Goal: Task Accomplishment & Management: Manage account settings

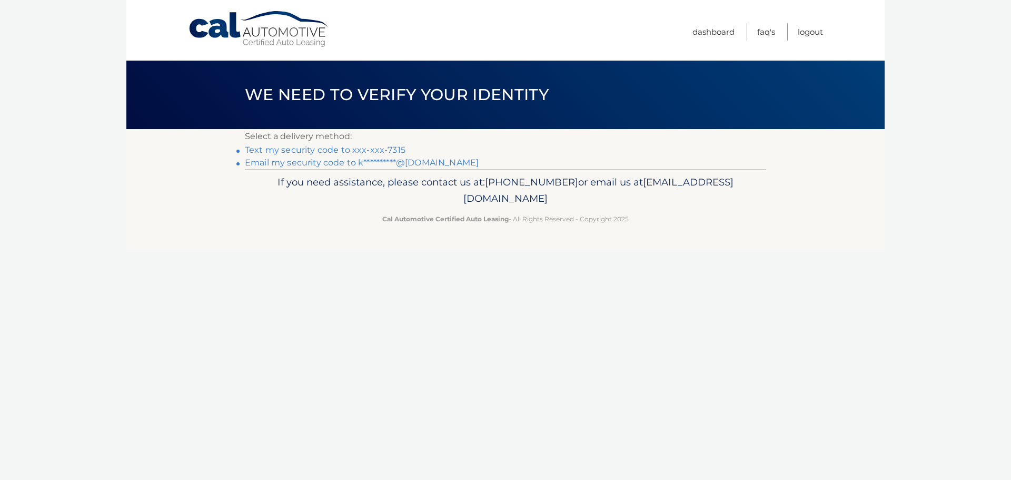
click at [384, 149] on link "Text my security code to xxx-xxx-7315" at bounding box center [325, 150] width 161 height 10
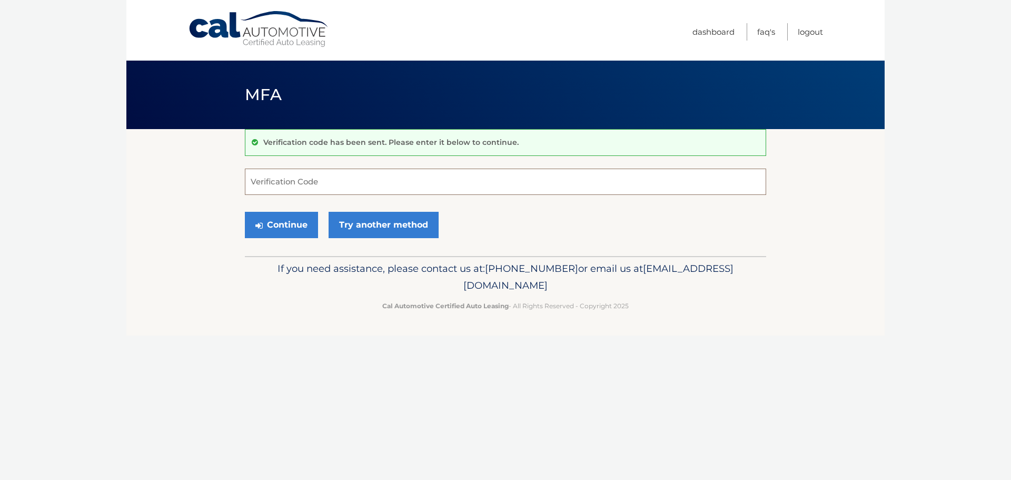
click at [393, 175] on input "Verification Code" at bounding box center [505, 181] width 521 height 26
type input "112845"
click at [297, 223] on button "Continue" at bounding box center [281, 225] width 73 height 26
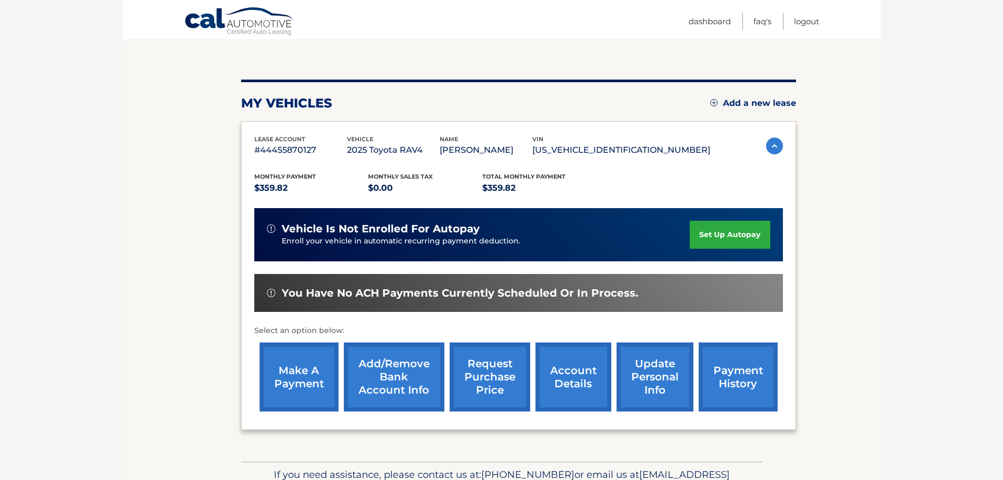
scroll to position [105, 0]
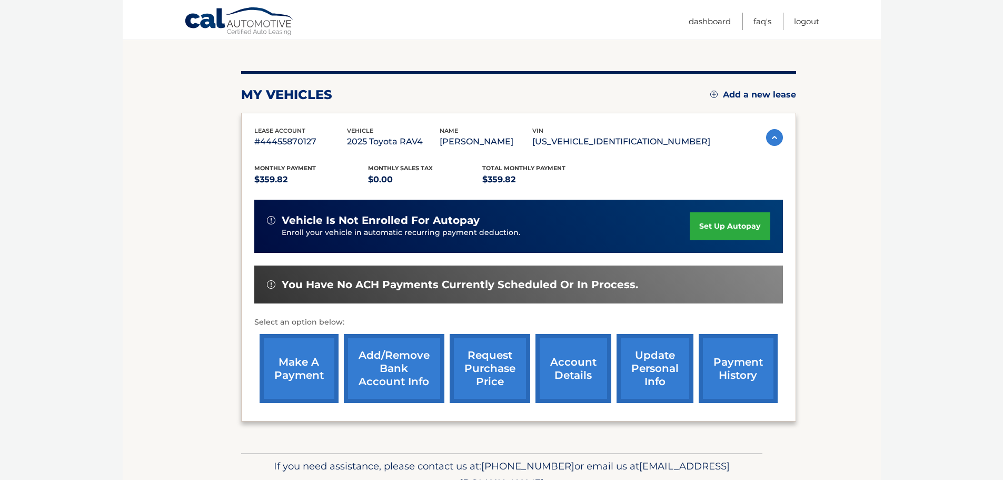
click at [281, 383] on link "make a payment" at bounding box center [298, 368] width 79 height 69
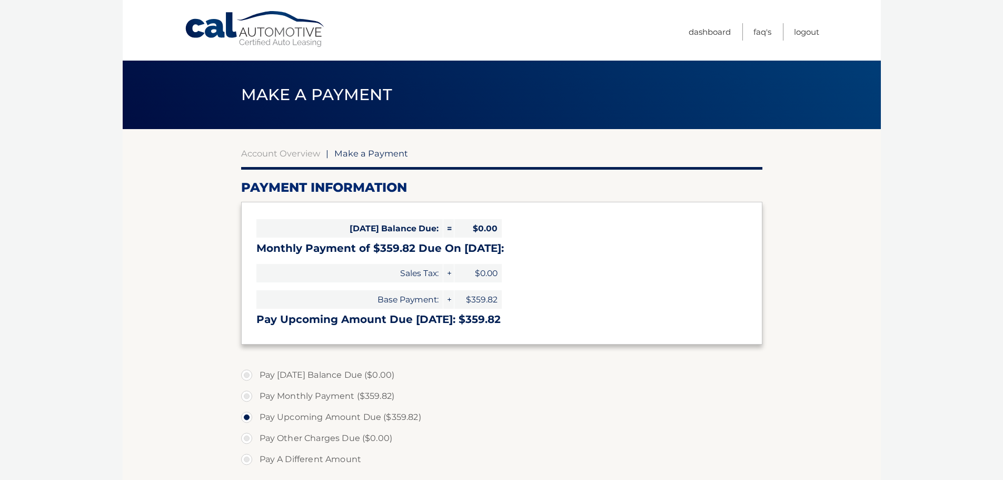
select select "ODJhZDEyYWQtODgwNC00N2JmLWI3YWUtZjlhODJhMWE0YzM1"
